Goal: Check status

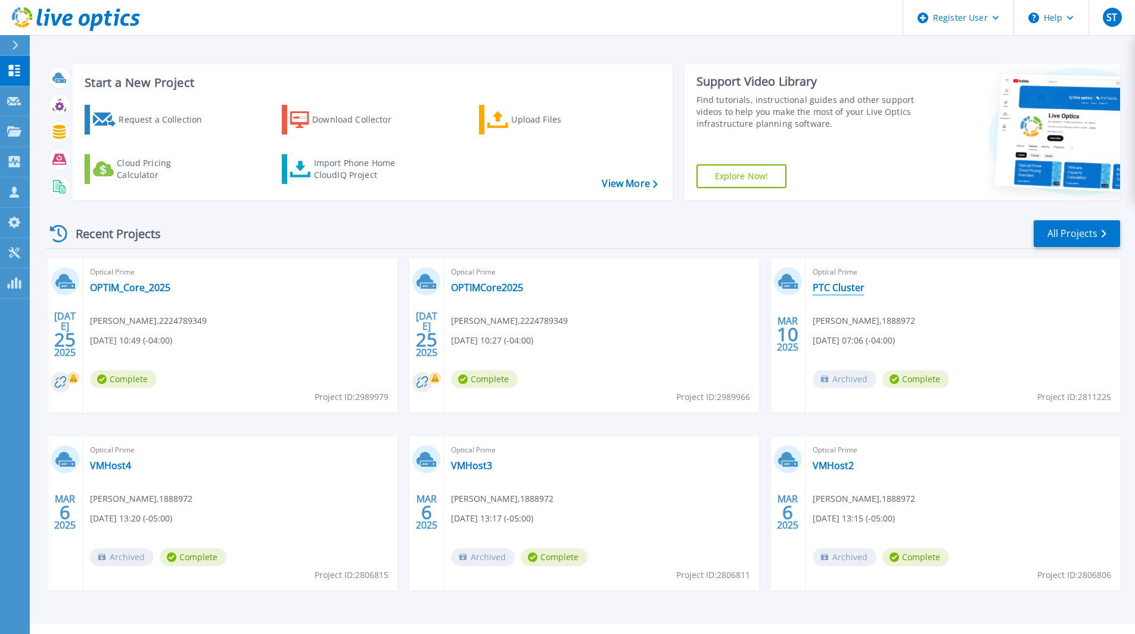
click at [831, 286] on link "PTC Cluster" at bounding box center [839, 288] width 52 height 12
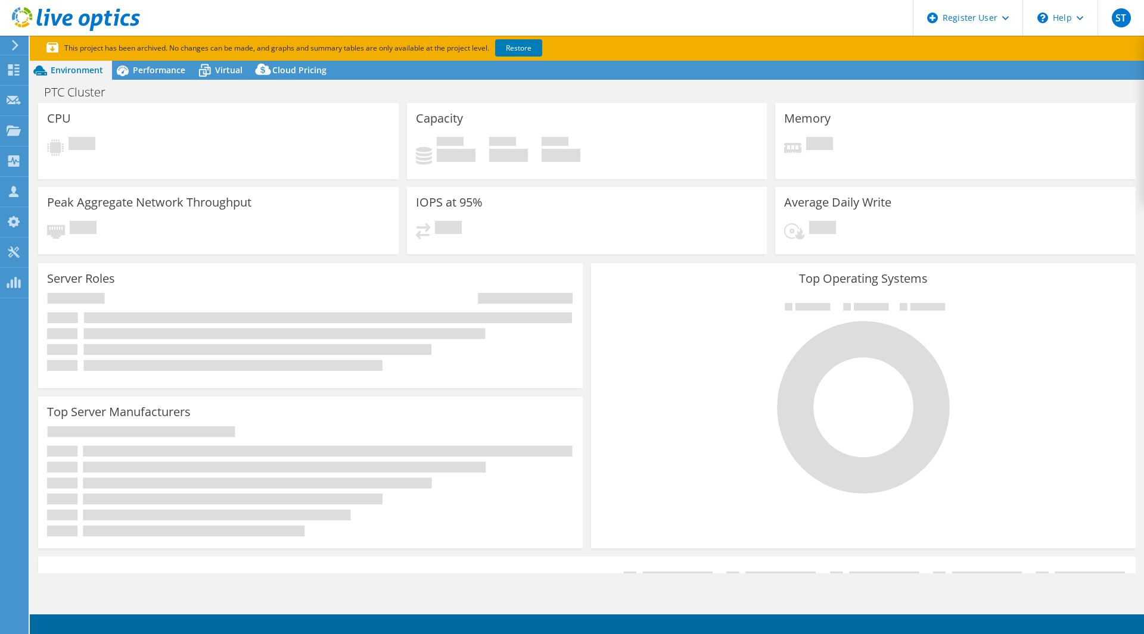
select select "USD"
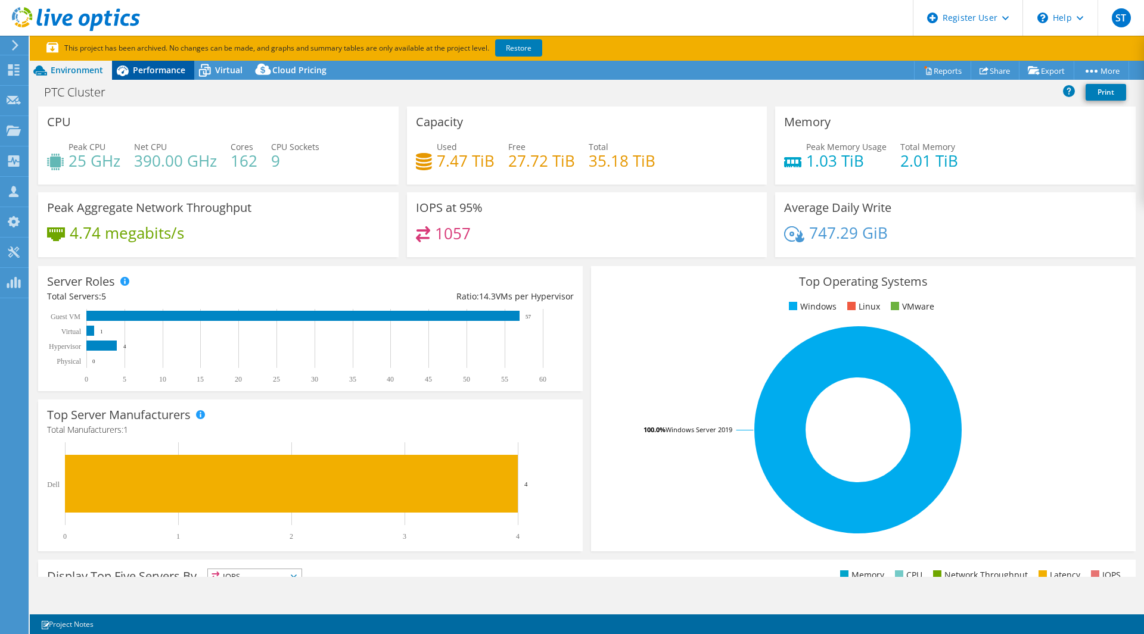
click at [152, 70] on span "Performance" at bounding box center [159, 69] width 52 height 11
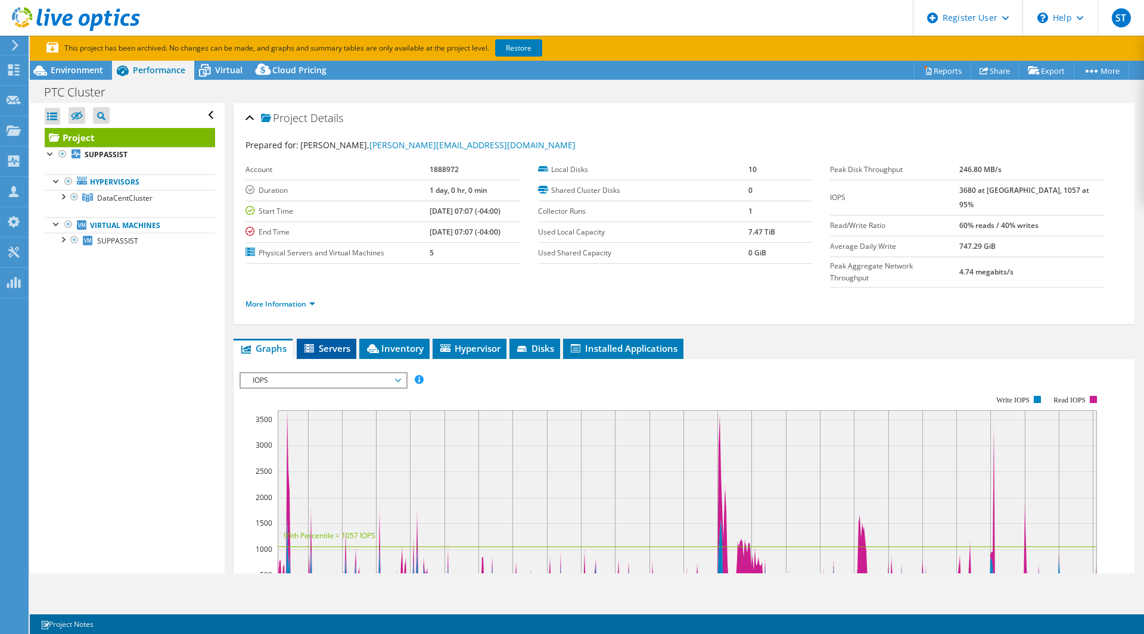
click at [328, 339] on li "Servers" at bounding box center [327, 349] width 60 height 20
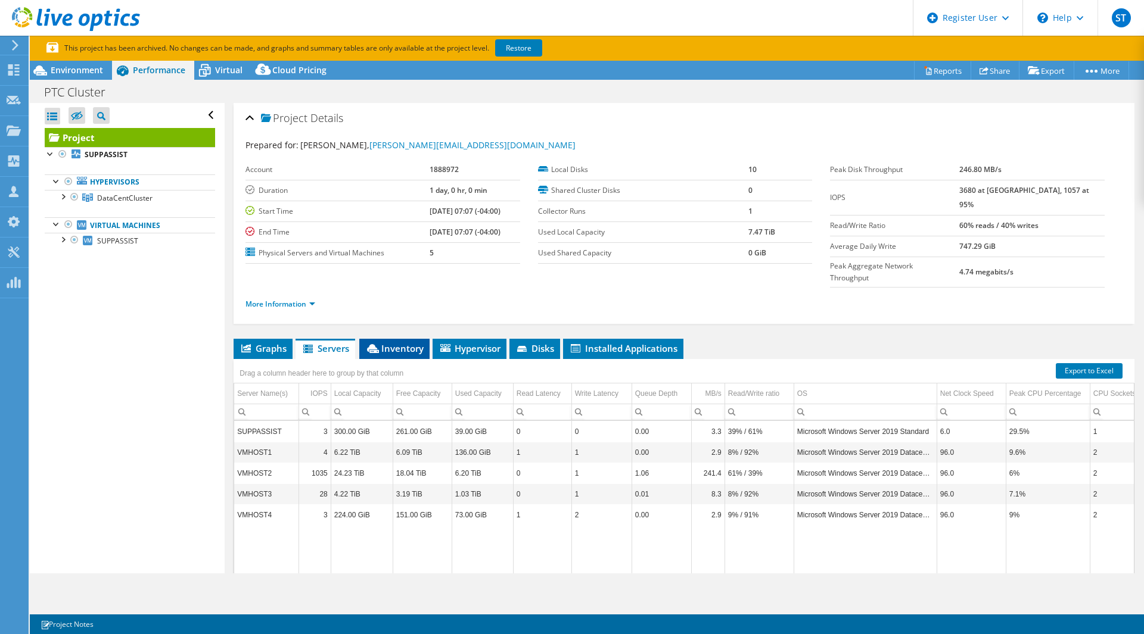
click at [411, 343] on span "Inventory" at bounding box center [394, 349] width 58 height 12
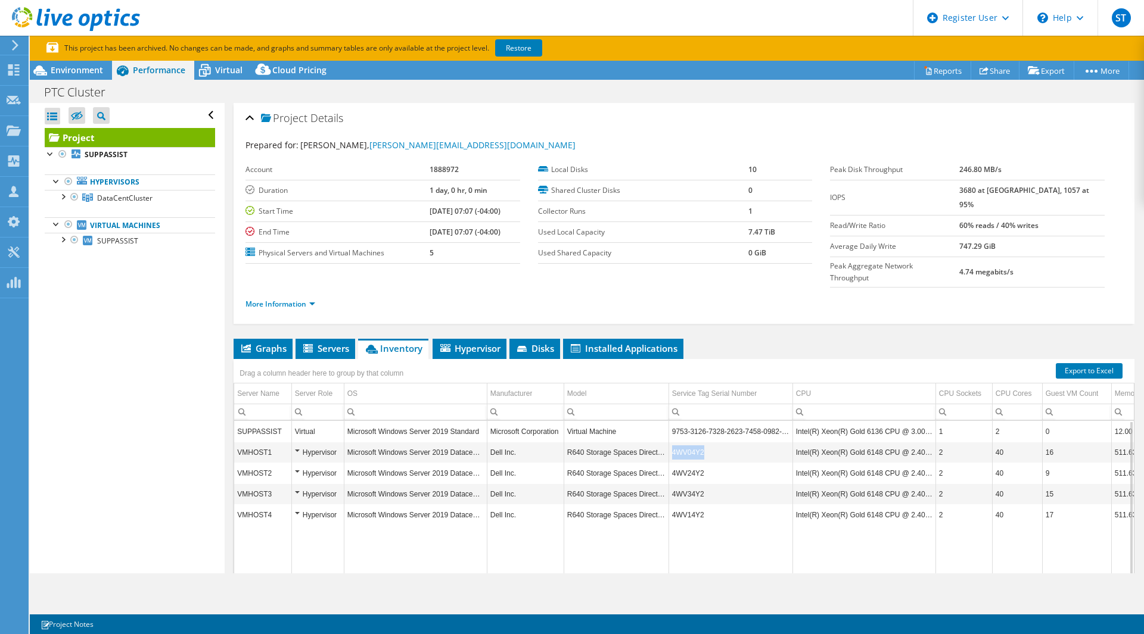
drag, startPoint x: 706, startPoint y: 431, endPoint x: 670, endPoint y: 431, distance: 36.3
click at [670, 442] on td "4WV04Y2" at bounding box center [730, 452] width 124 height 21
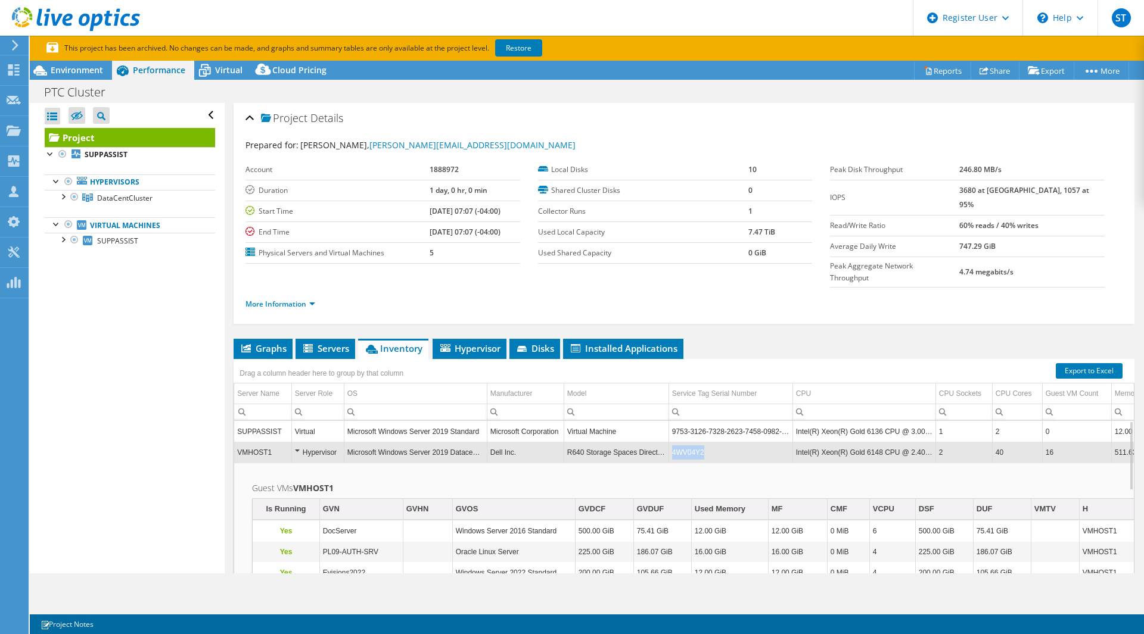
drag, startPoint x: 708, startPoint y: 427, endPoint x: 671, endPoint y: 434, distance: 36.9
click at [671, 442] on td "4WV04Y2" at bounding box center [730, 452] width 124 height 21
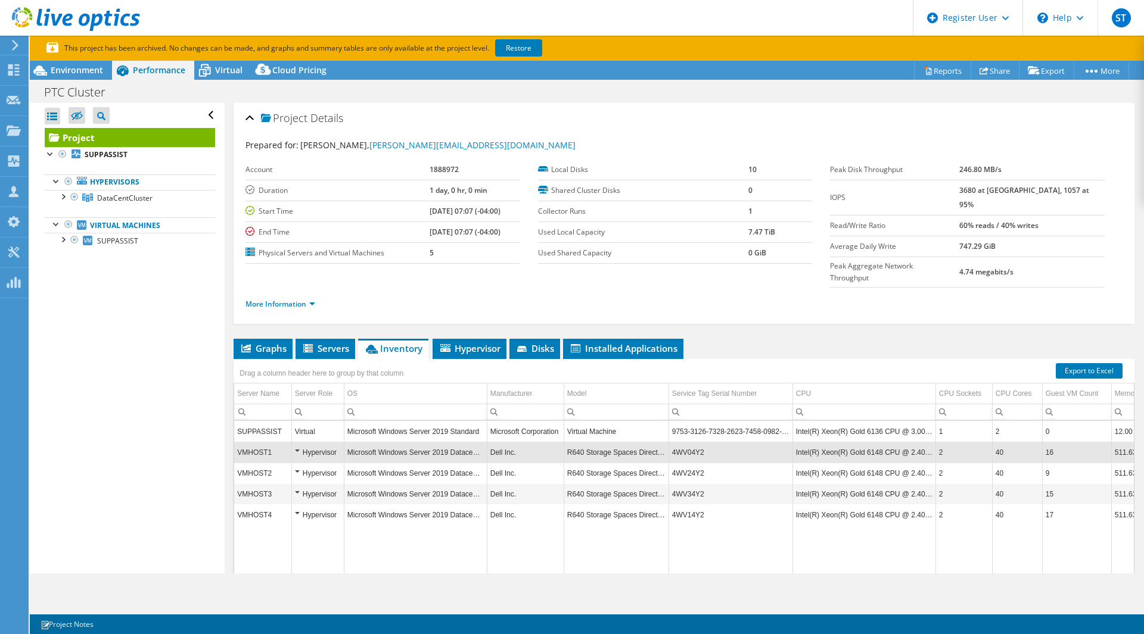
copy td "4WV04Y2"
drag, startPoint x: 710, startPoint y: 427, endPoint x: 673, endPoint y: 431, distance: 37.2
click at [673, 442] on td "4WV04Y2" at bounding box center [730, 452] width 124 height 21
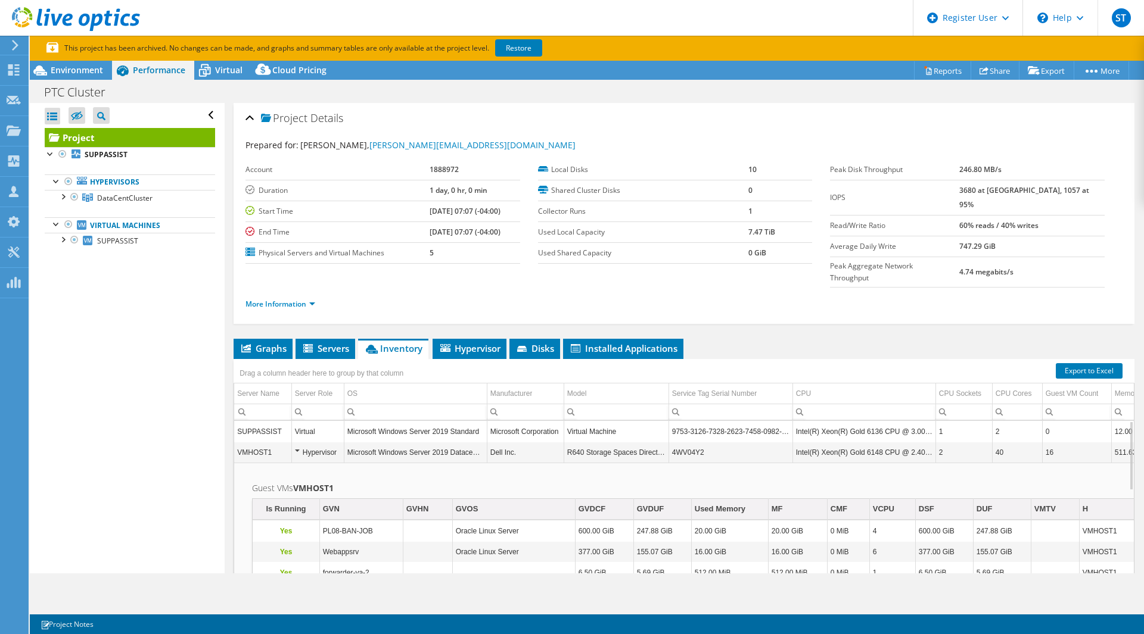
click at [261, 442] on td "VMHOST1" at bounding box center [262, 452] width 57 height 21
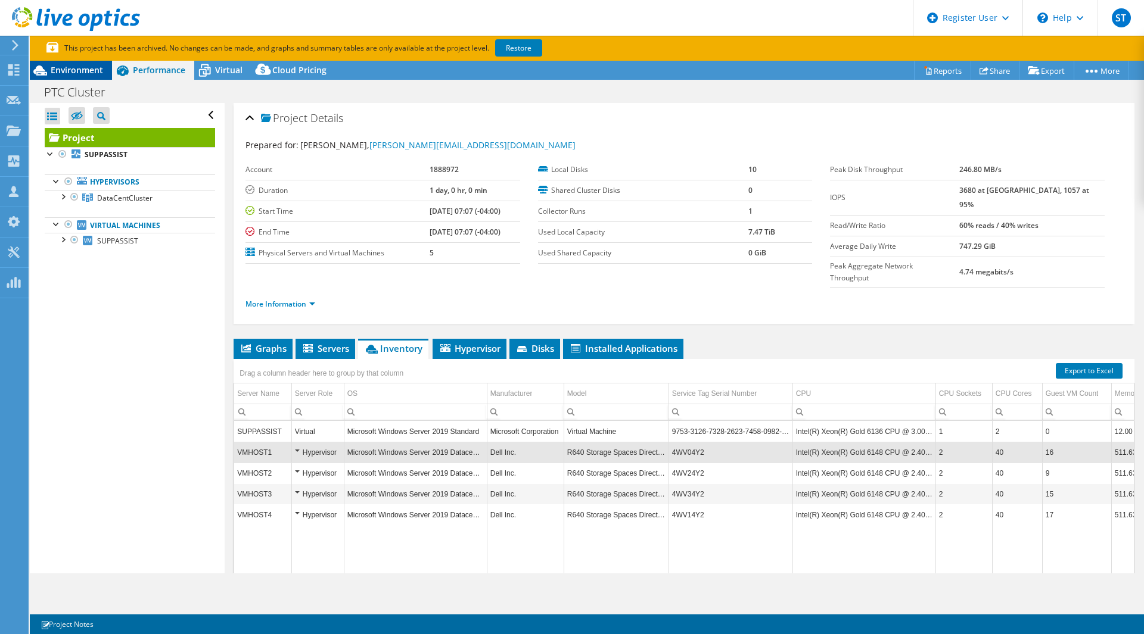
click at [78, 75] on span "Environment" at bounding box center [77, 69] width 52 height 11
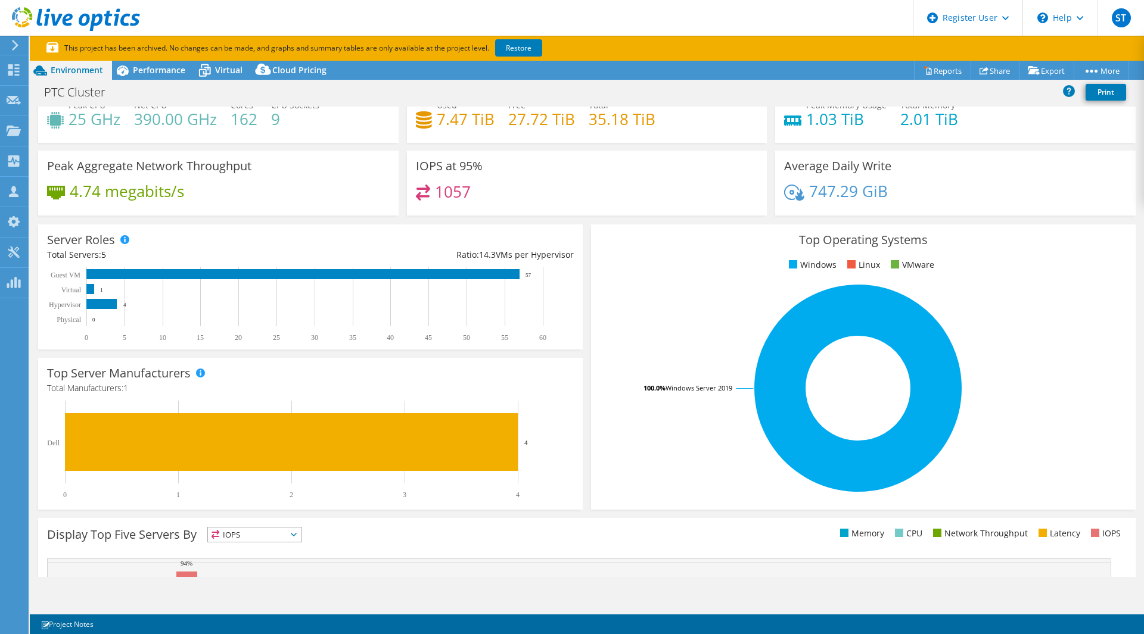
scroll to position [60, 0]
